Goal: Information Seeking & Learning: Learn about a topic

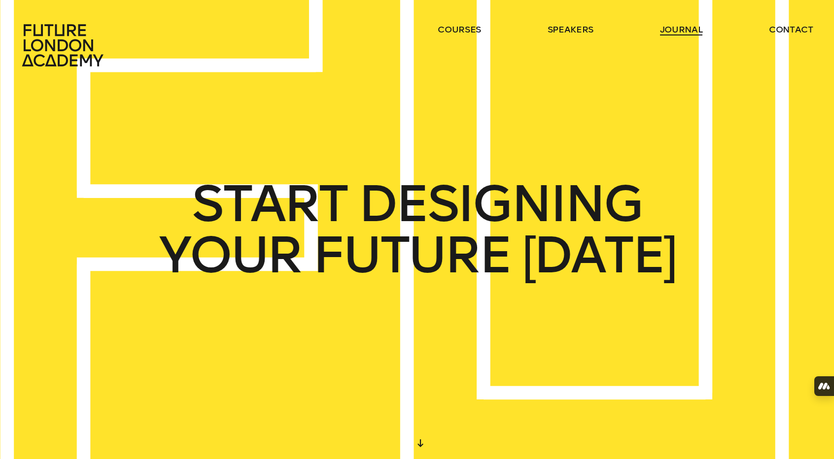
click at [680, 26] on link "journal" at bounding box center [681, 30] width 43 height 12
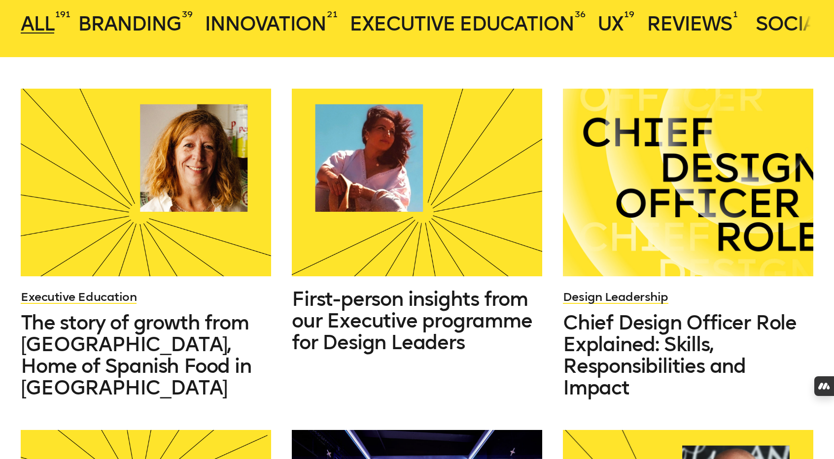
scroll to position [363, 0]
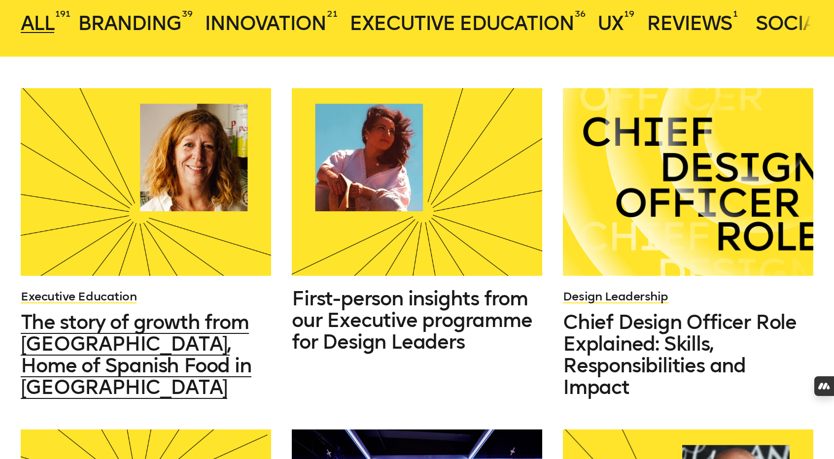
click at [116, 357] on span "The story of growth from [GEOGRAPHIC_DATA], Home of Spanish Food in [GEOGRAPHIC…" at bounding box center [136, 354] width 230 height 89
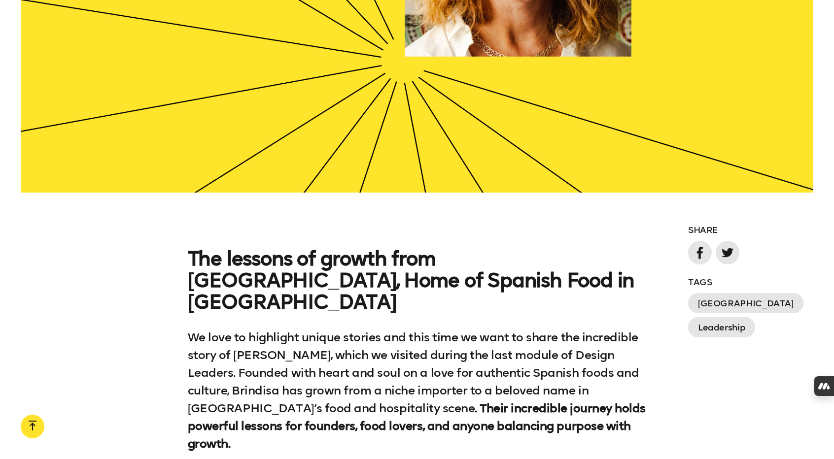
scroll to position [699, 0]
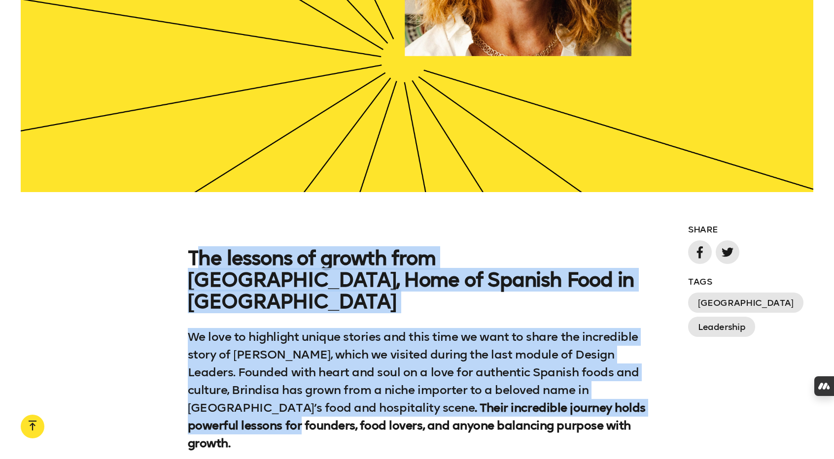
drag, startPoint x: 196, startPoint y: 171, endPoint x: 654, endPoint y: 297, distance: 475.1
click at [654, 297] on div "The lessons of growth from [GEOGRAPHIC_DATA], Home of Spanish Food in [GEOGRAPH…" at bounding box center [417, 375] width 834 height 256
click at [301, 247] on div "The lessons of growth from [GEOGRAPHIC_DATA], Home of Spanish Food in [GEOGRAPH…" at bounding box center [417, 375] width 459 height 256
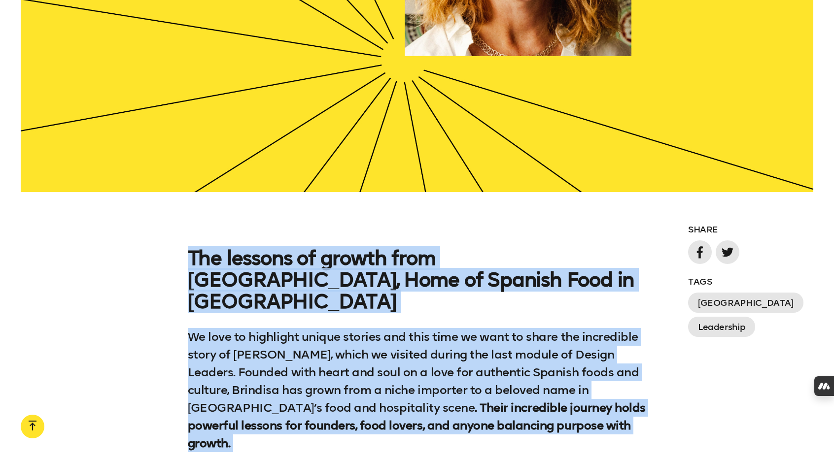
drag, startPoint x: 191, startPoint y: 175, endPoint x: 555, endPoint y: 328, distance: 394.2
click at [555, 328] on div "The lessons of growth from [GEOGRAPHIC_DATA], Home of Spanish Food in [GEOGRAPH…" at bounding box center [417, 375] width 459 height 256
click at [297, 328] on p "We love to highlight unique stories and this time we want to share the incredib…" at bounding box center [417, 390] width 459 height 124
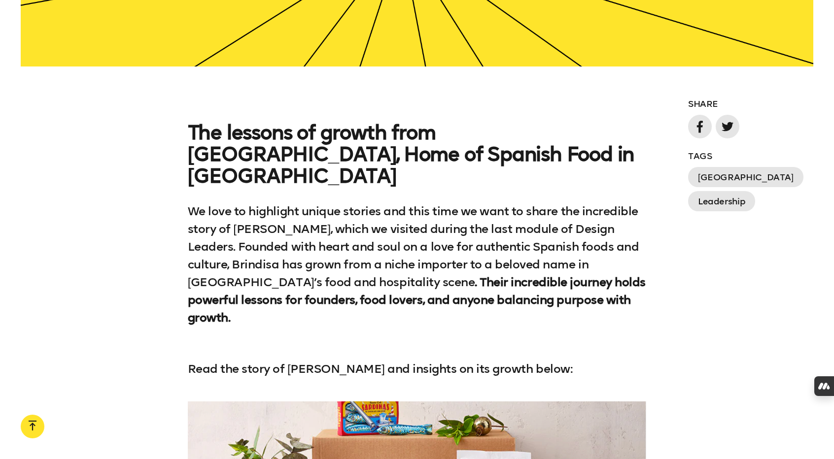
scroll to position [923, 0]
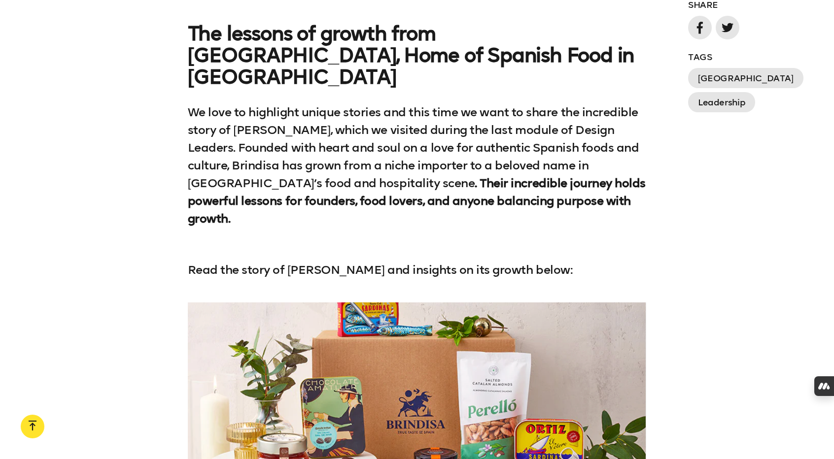
drag, startPoint x: 400, startPoint y: 235, endPoint x: 285, endPoint y: 212, distance: 116.6
click at [285, 303] on div at bounding box center [417, 430] width 459 height 255
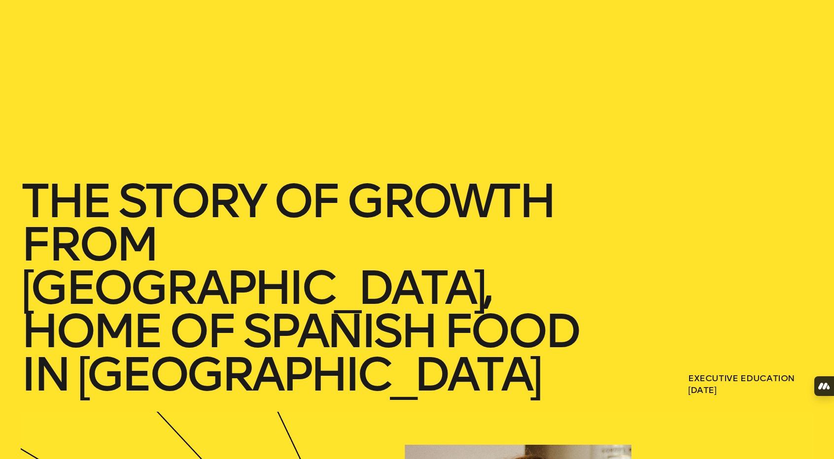
scroll to position [0, 0]
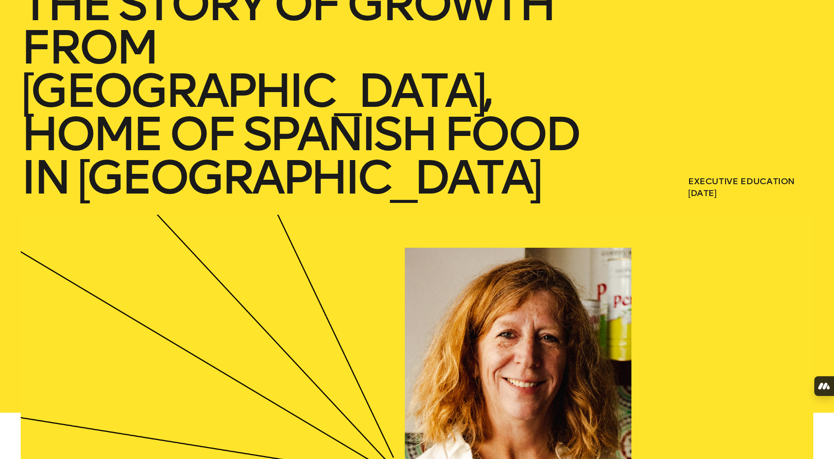
click at [451, 243] on div at bounding box center [417, 413] width 792 height 396
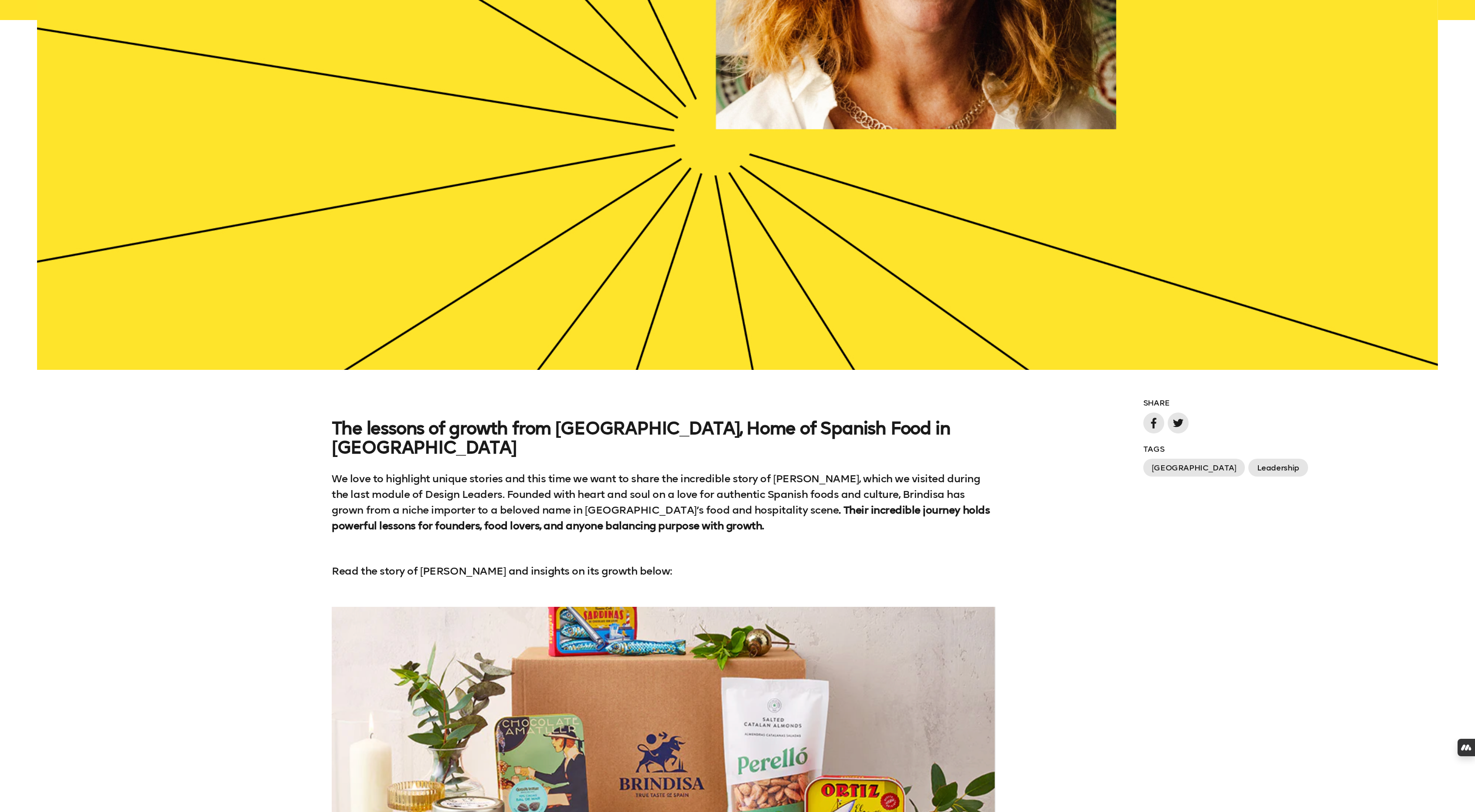
scroll to position [909, 0]
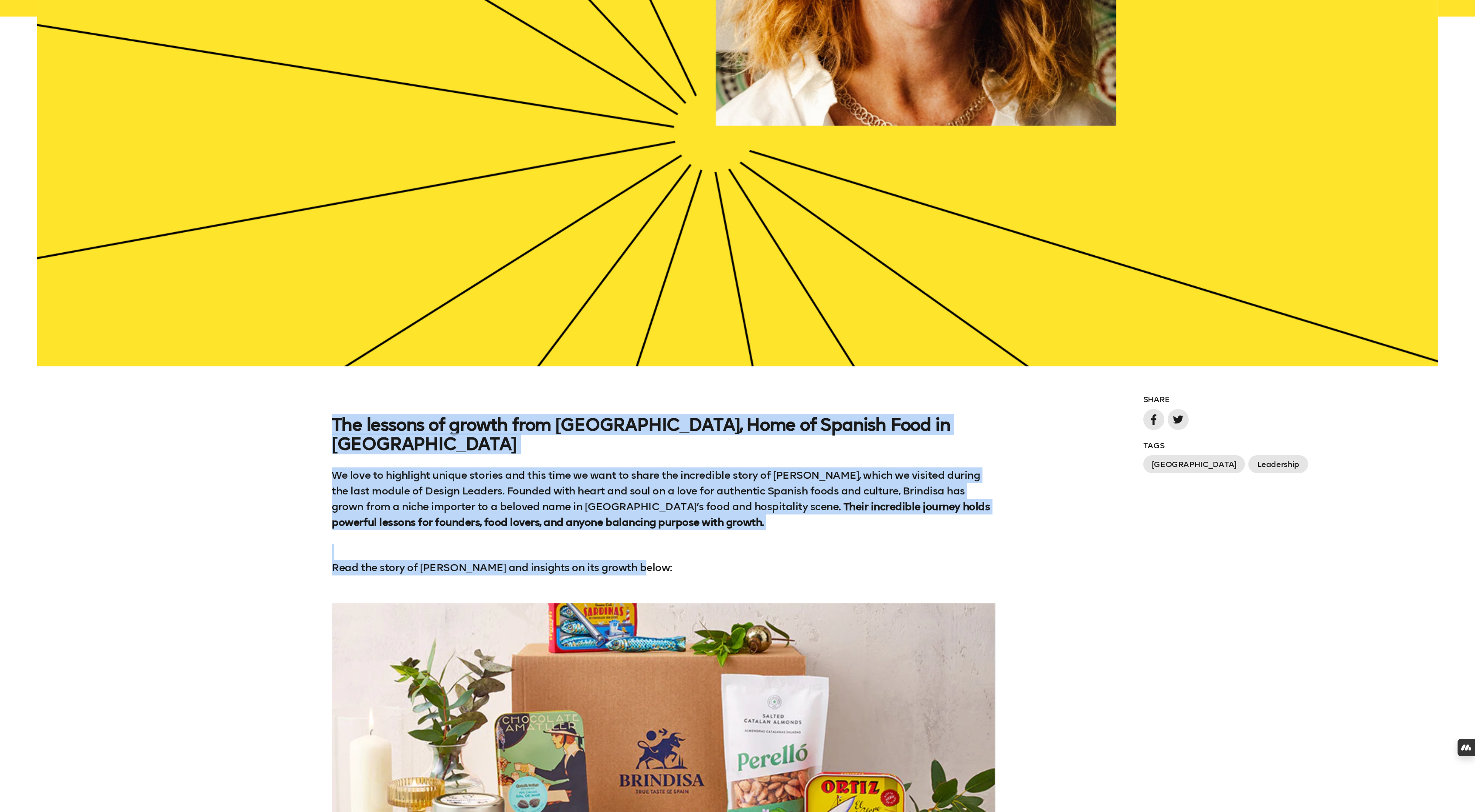
drag, startPoint x: 657, startPoint y: 473, endPoint x: 317, endPoint y: 346, distance: 362.9
click at [317, 406] on div "The lessons of growth from [GEOGRAPHIC_DATA], Home of Spanish Food in [GEOGRAPH…" at bounding box center [737, 495] width 1475 height 160
click at [447, 406] on p "We love to highlight unique stories and this time we want to share the incredib…" at bounding box center [664, 499] width 664 height 63
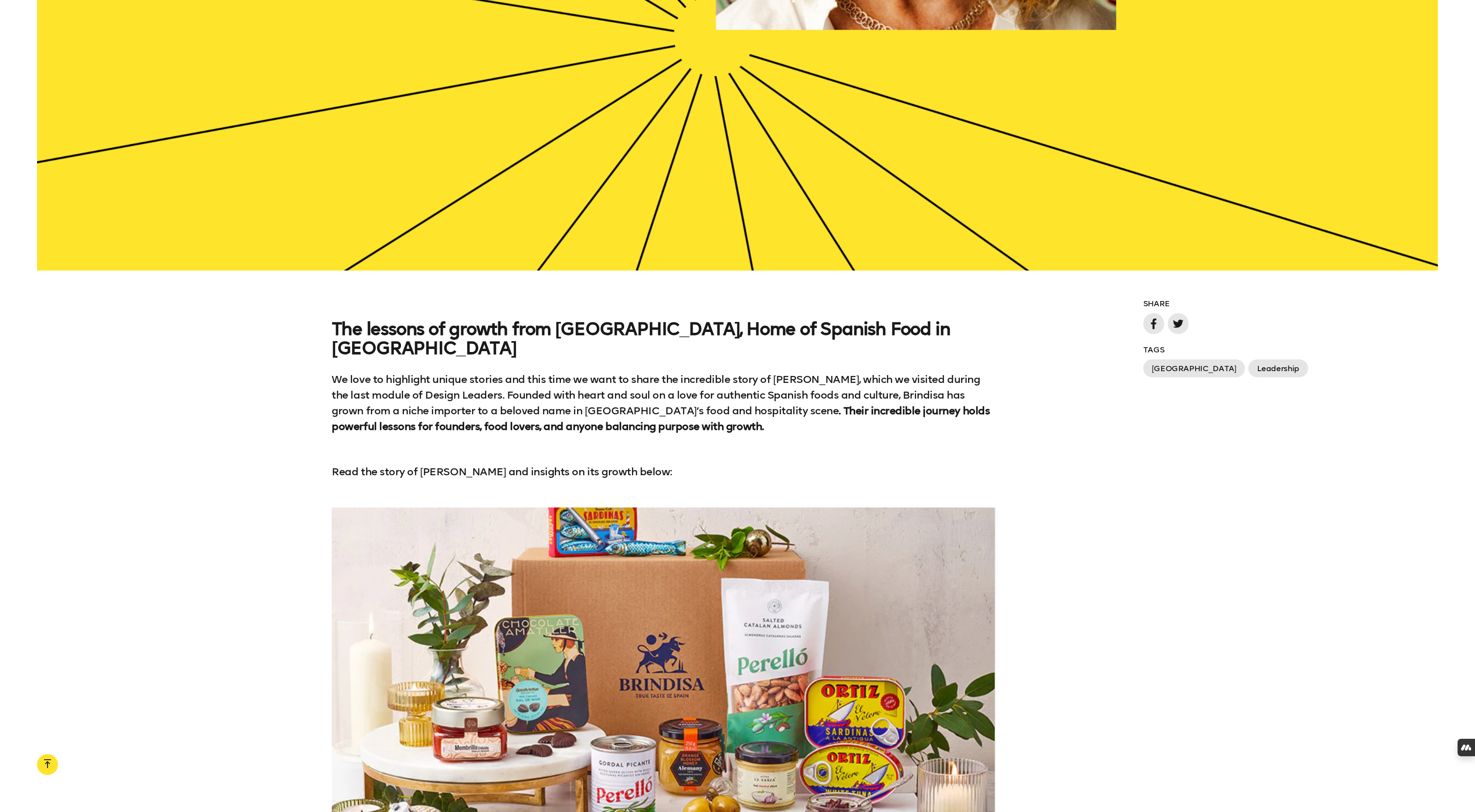
scroll to position [680, 0]
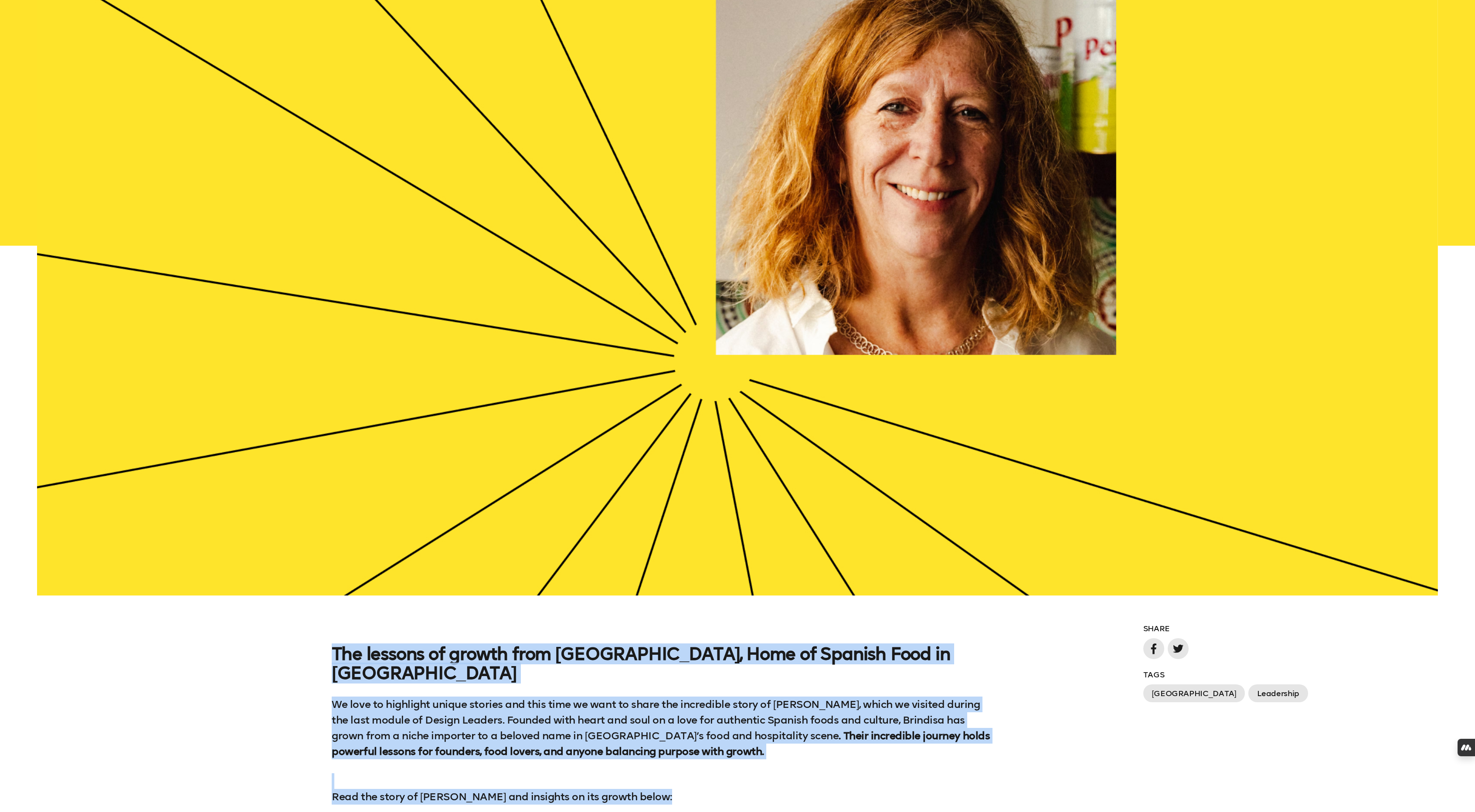
drag, startPoint x: 337, startPoint y: 354, endPoint x: 735, endPoint y: 718, distance: 539.4
copy div "The lessons of growth from [GEOGRAPHIC_DATA], Home of Spanish Food in [GEOGRAPH…"
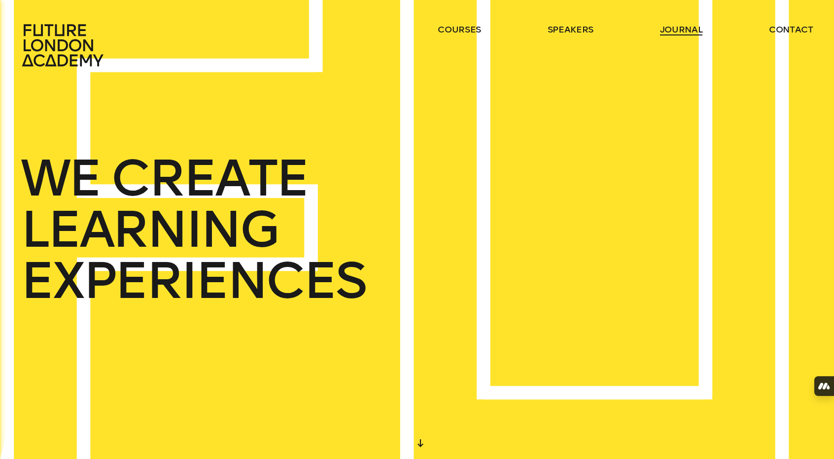
click at [667, 32] on link "journal" at bounding box center [681, 30] width 43 height 12
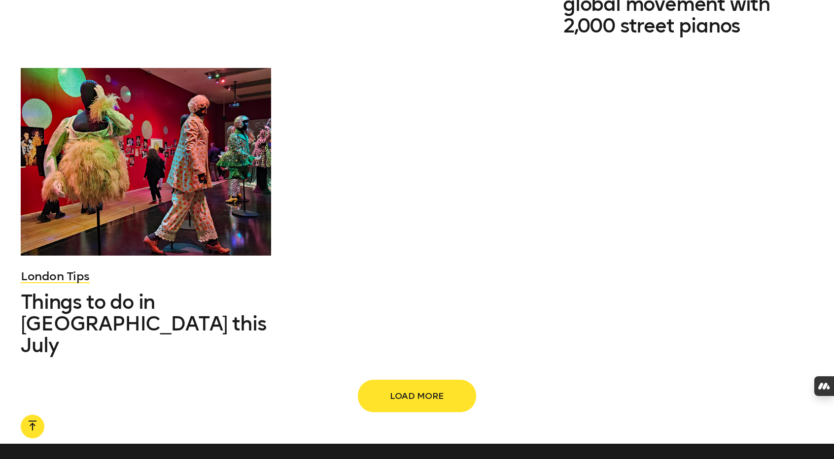
scroll to position [1439, 0]
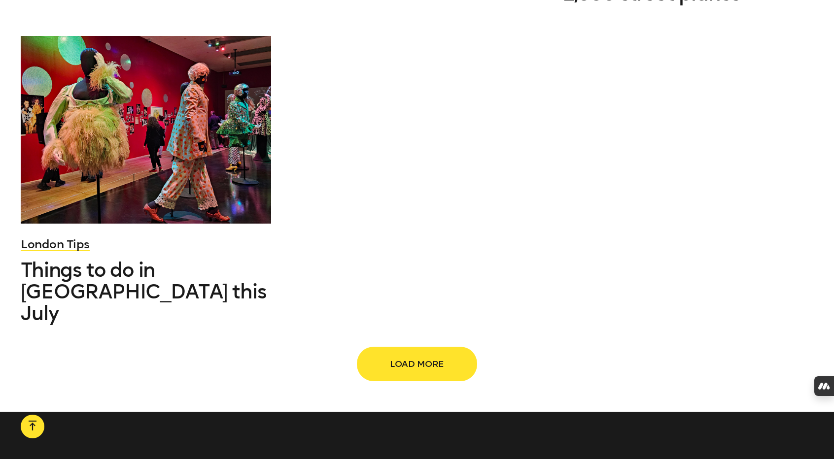
click at [408, 355] on span "Load more" at bounding box center [416, 364] width 87 height 19
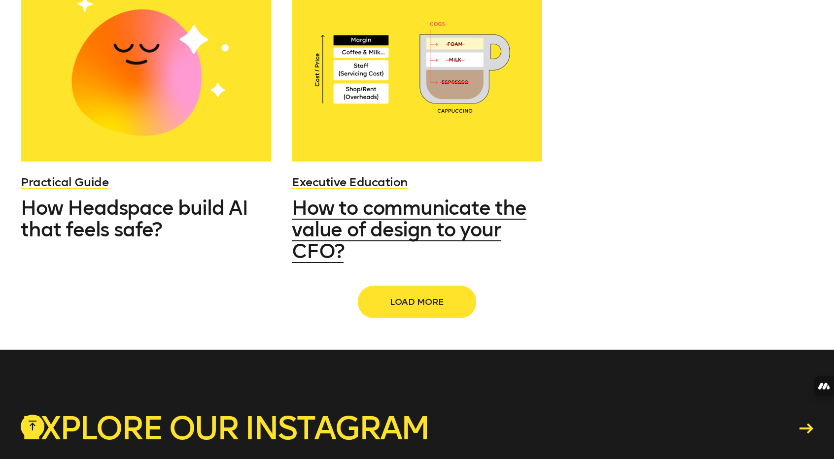
scroll to position [2465, 0]
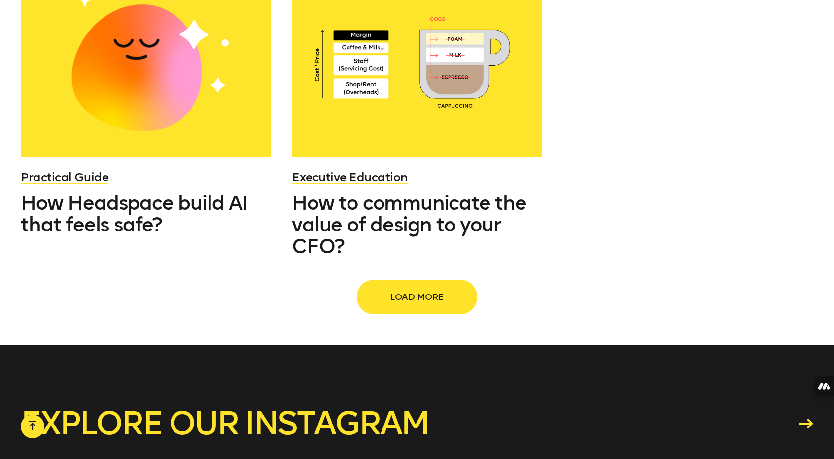
click at [406, 291] on span "Load more" at bounding box center [416, 297] width 87 height 19
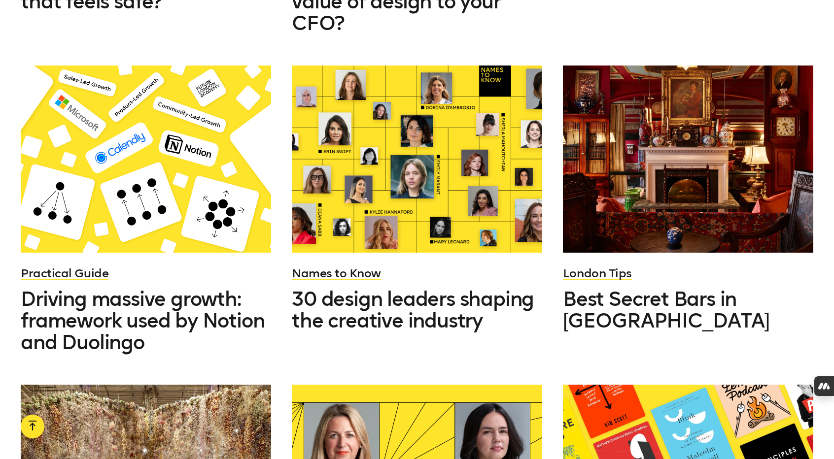
scroll to position [2692, 0]
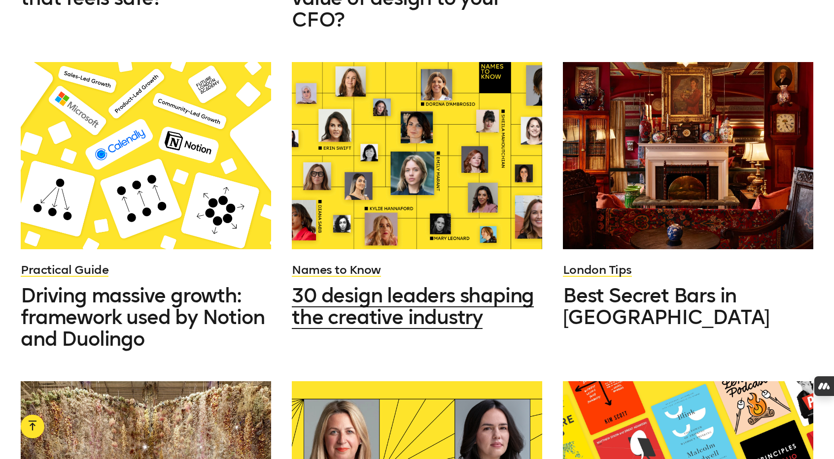
click at [423, 284] on span "30 design leaders shaping the creative industry" at bounding box center [413, 306] width 242 height 45
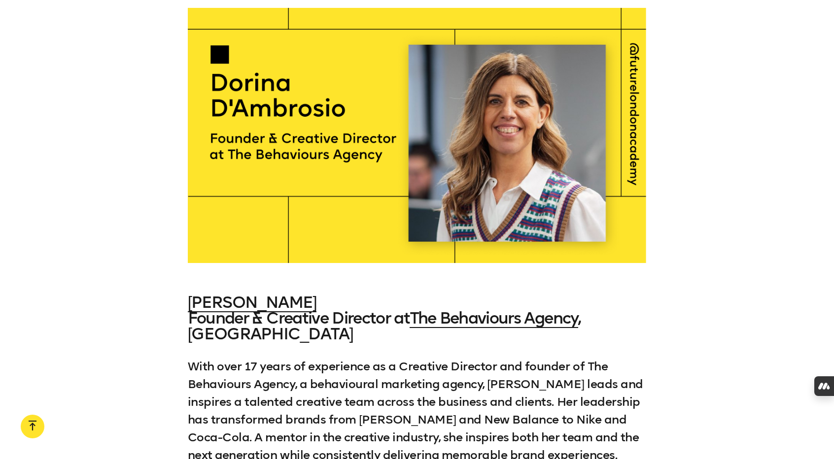
scroll to position [1024, 0]
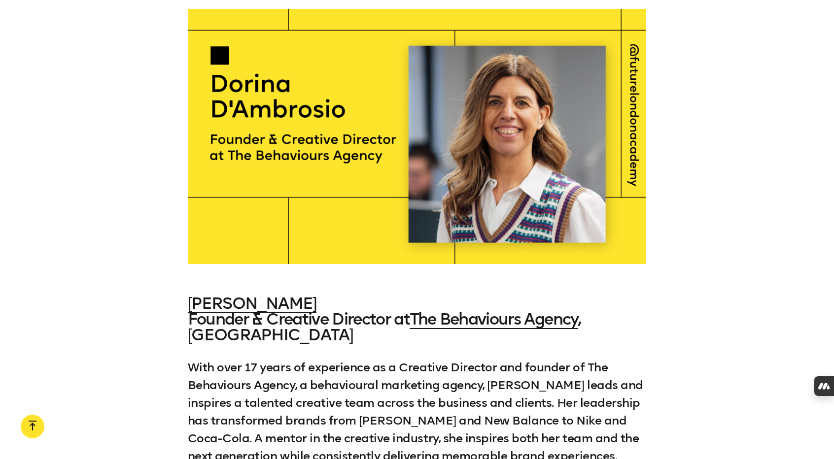
drag, startPoint x: 398, startPoint y: 207, endPoint x: 281, endPoint y: 146, distance: 132.0
click at [281, 146] on div at bounding box center [417, 136] width 459 height 255
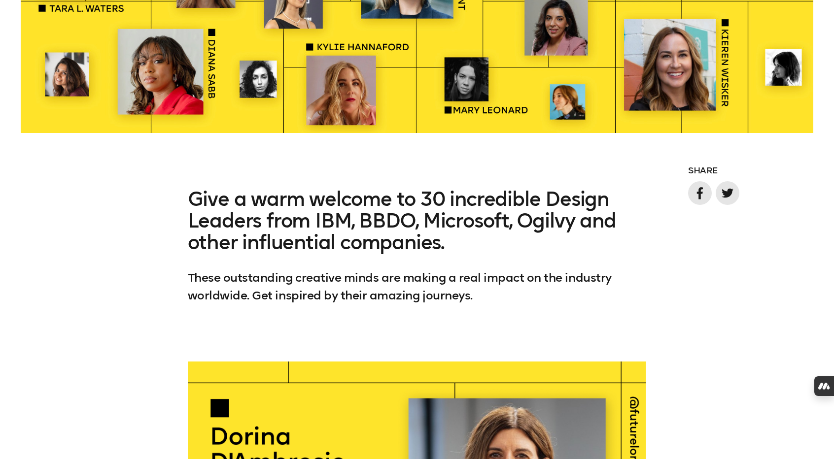
scroll to position [667, 0]
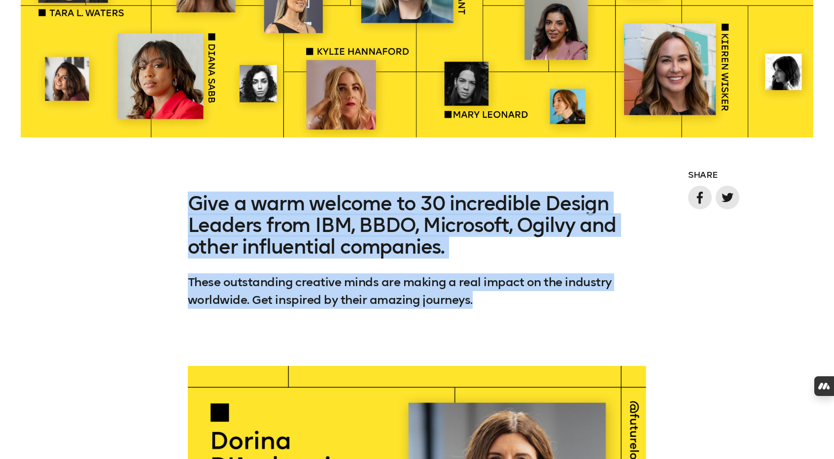
drag, startPoint x: 182, startPoint y: 203, endPoint x: 555, endPoint y: 301, distance: 386.3
click at [555, 301] on div "Give a warm welcome to 30 incredible Design Leaders from IBM, BBDO, Microsoft, …" at bounding box center [417, 268] width 834 height 150
copy div "Give a warm welcome to 30 incredible Design Leaders from IBM, BBDO, Microsoft, …"
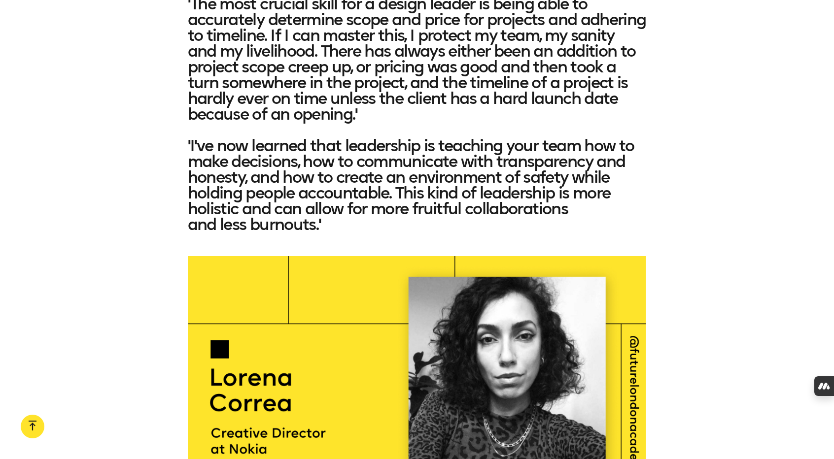
scroll to position [11329, 0]
click at [175, 282] on div at bounding box center [417, 384] width 834 height 255
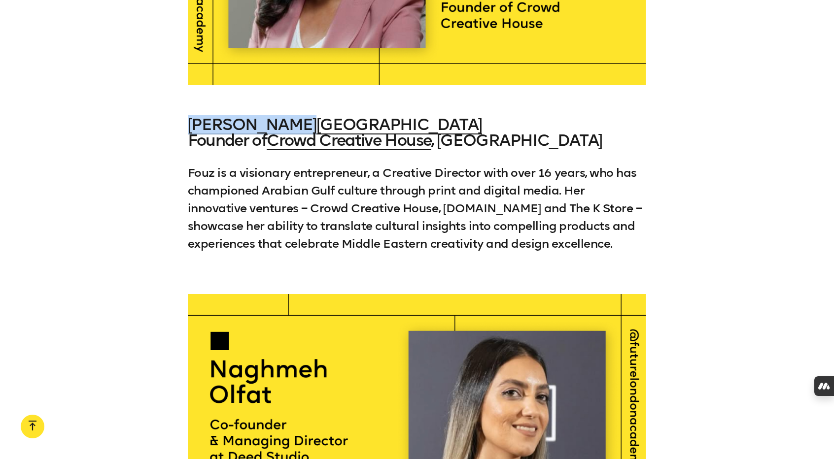
scroll to position [12177, 0]
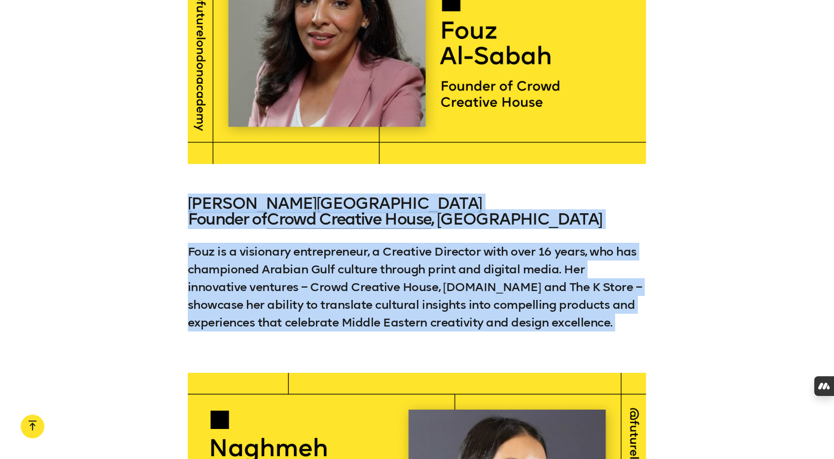
drag, startPoint x: 183, startPoint y: 151, endPoint x: 712, endPoint y: 149, distance: 528.7
copy div "Dorina D'Ambrosio Founder & Creative Director at The Behaviours Agency , United…"
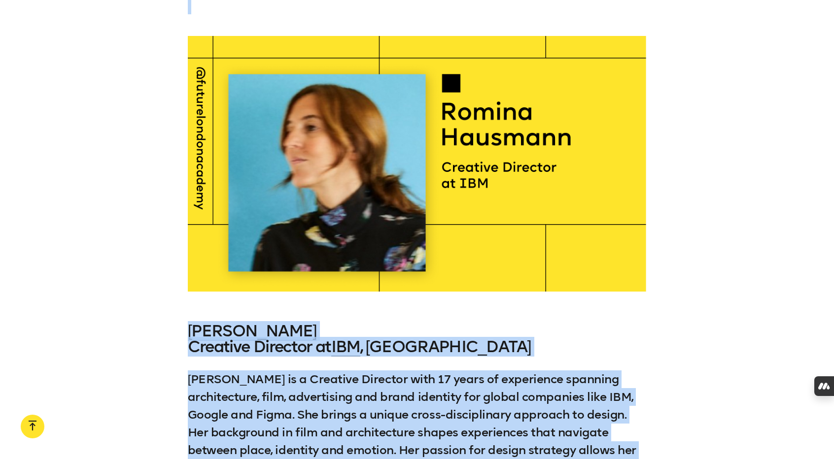
scroll to position [17388, 0]
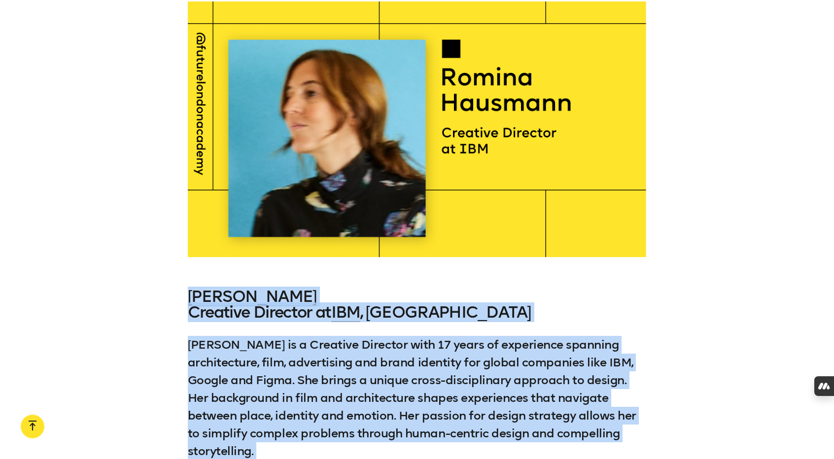
drag, startPoint x: 170, startPoint y: 199, endPoint x: 637, endPoint y: 232, distance: 467.8
copy div "Naghmeh Olfat Co-founder & Managing Director at Deed Studio , United Arab Emira…"
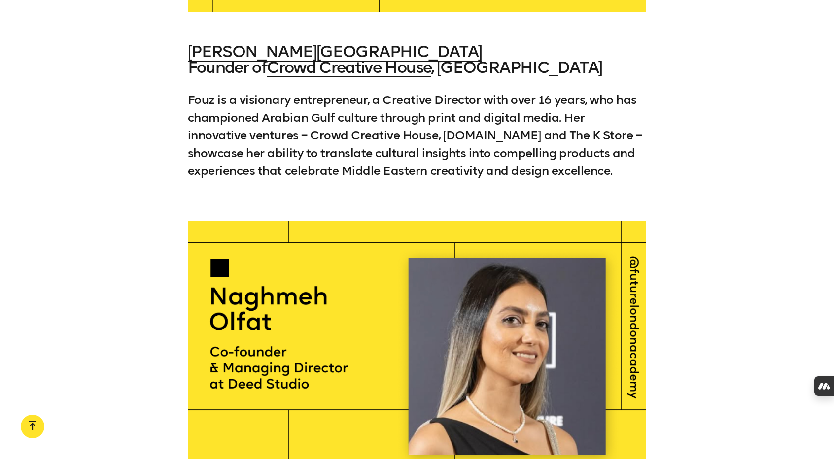
scroll to position [12329, 0]
click at [731, 268] on div at bounding box center [417, 348] width 834 height 255
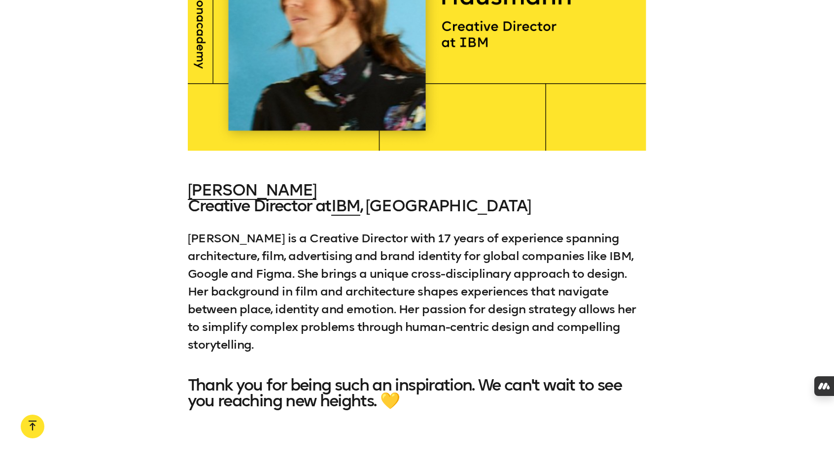
scroll to position [17496, 0]
